Goal: Browse casually

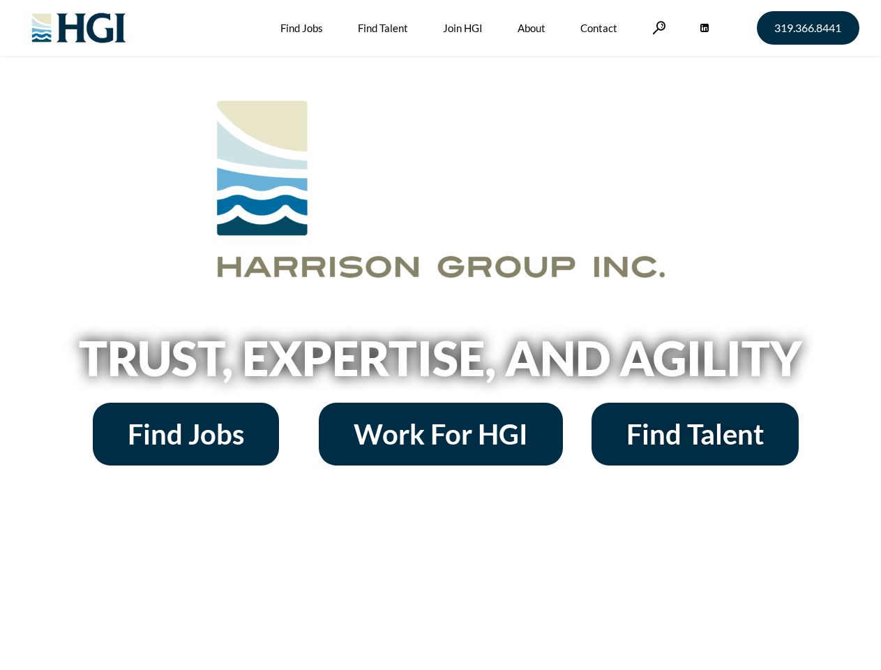
click at [440, 335] on h2 "Trust, Expertise, and Agility" at bounding box center [440, 357] width 795 height 47
click at [657, 27] on link at bounding box center [659, 27] width 14 height 13
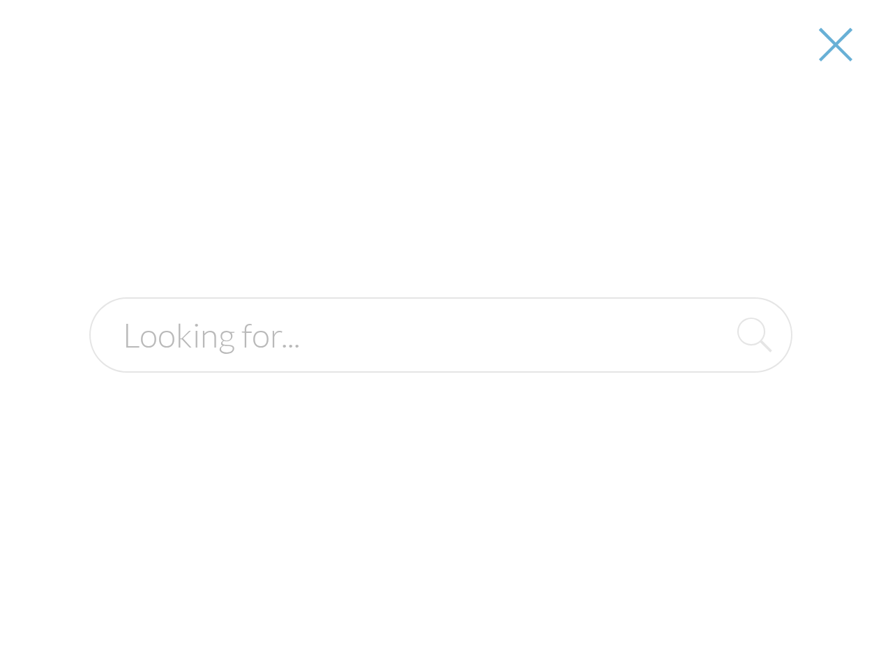
click at [440, 363] on h2 "Trust, Expertise, and Agility" at bounding box center [440, 357] width 795 height 47
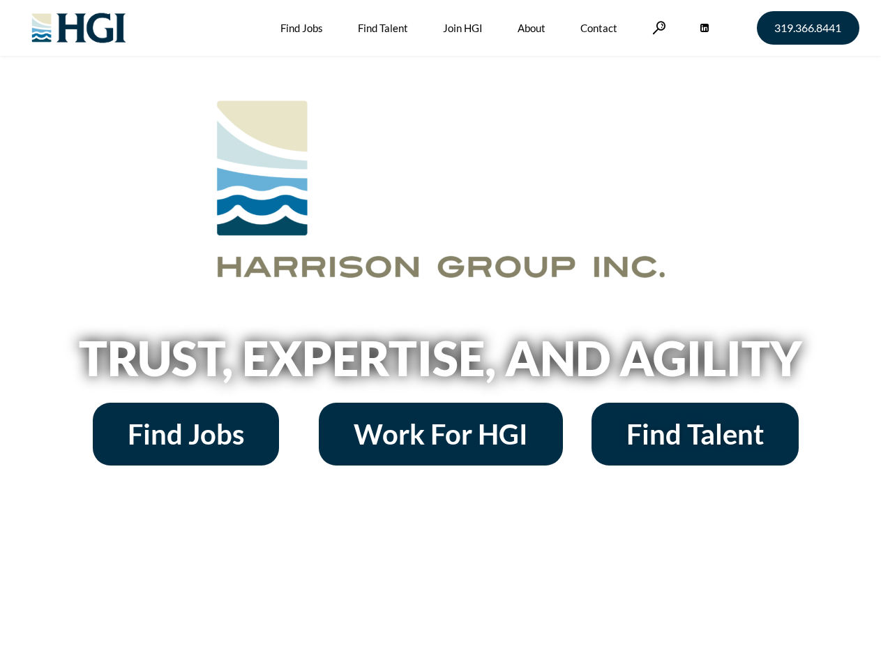
click at [440, 335] on h2 "Trust, Expertise, and Agility" at bounding box center [440, 357] width 795 height 47
click at [657, 27] on link at bounding box center [659, 27] width 14 height 13
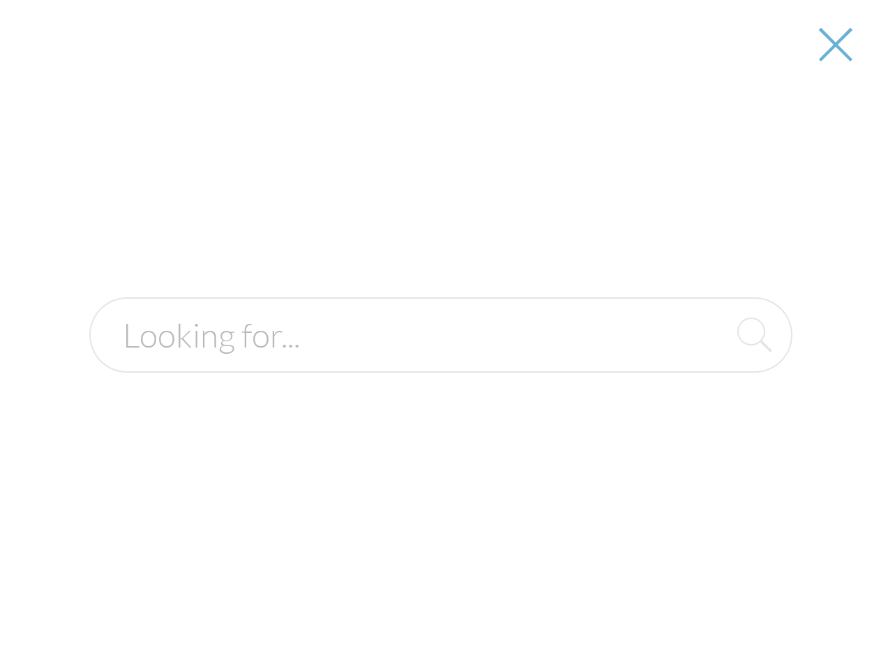
click at [440, 363] on h2 "Trust, Expertise, and Agility" at bounding box center [440, 357] width 795 height 47
